Goal: Task Accomplishment & Management: Use online tool/utility

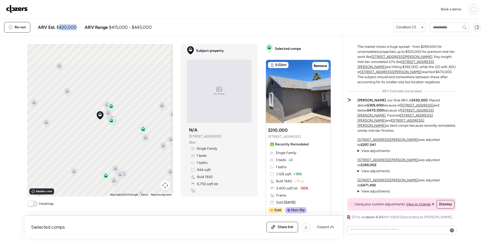
click at [22, 13] on img at bounding box center [17, 9] width 22 height 8
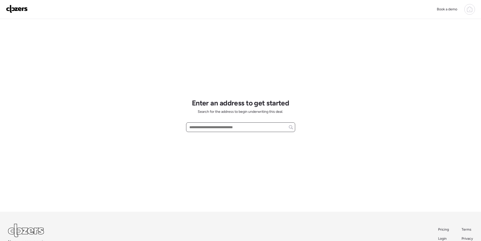
click at [223, 129] on input "text" at bounding box center [240, 127] width 105 height 7
paste input "**********"
click at [221, 136] on span "1413 E Wesleyan Dr, Tempe, AZ, 85282" at bounding box center [204, 136] width 33 height 5
type input "**********"
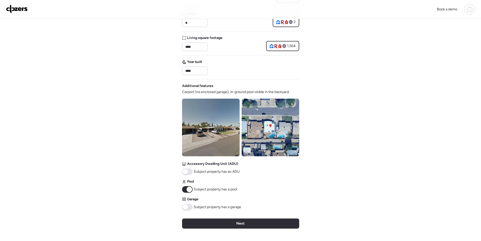
scroll to position [110, 0]
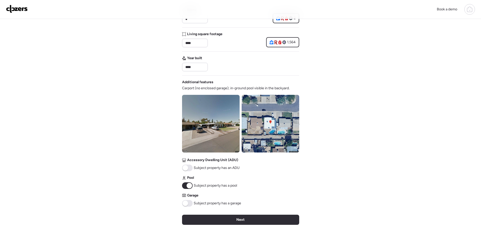
click at [212, 129] on img at bounding box center [211, 124] width 58 height 58
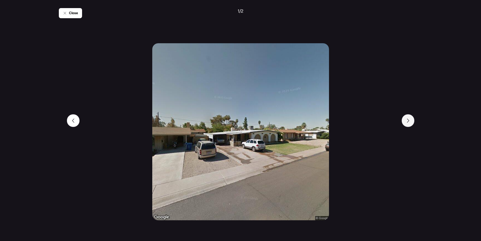
click at [407, 123] on div at bounding box center [408, 120] width 13 height 13
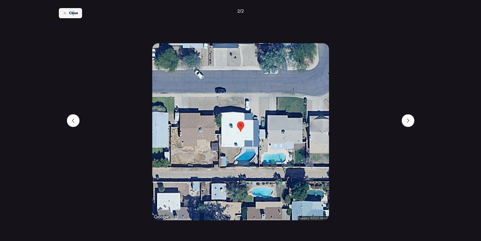
click at [73, 9] on div "Close" at bounding box center [70, 13] width 23 height 10
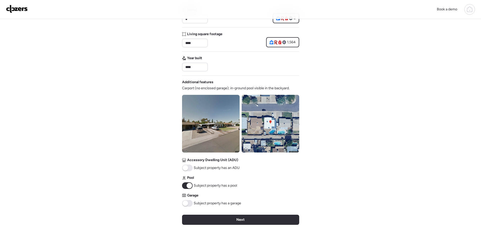
click at [207, 211] on div "Verify basic info Please verify that our data for this property is correct. Add…" at bounding box center [240, 82] width 117 height 346
click at [209, 215] on div "Next" at bounding box center [240, 219] width 117 height 10
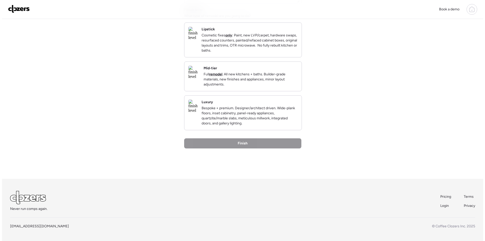
scroll to position [0, 0]
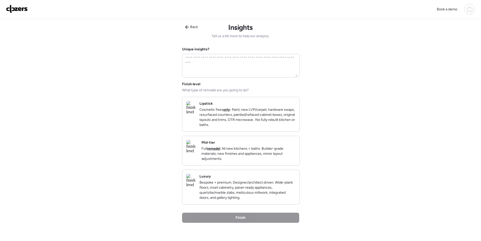
click at [263, 160] on p "Full remodel . All new kitchens + baths. Builder-grade materials, new finishes …" at bounding box center [249, 153] width 94 height 15
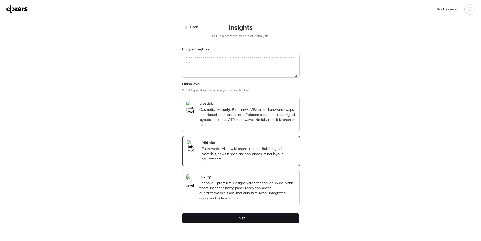
click at [259, 223] on div "Finish" at bounding box center [240, 218] width 117 height 10
